Goal: Task Accomplishment & Management: Manage account settings

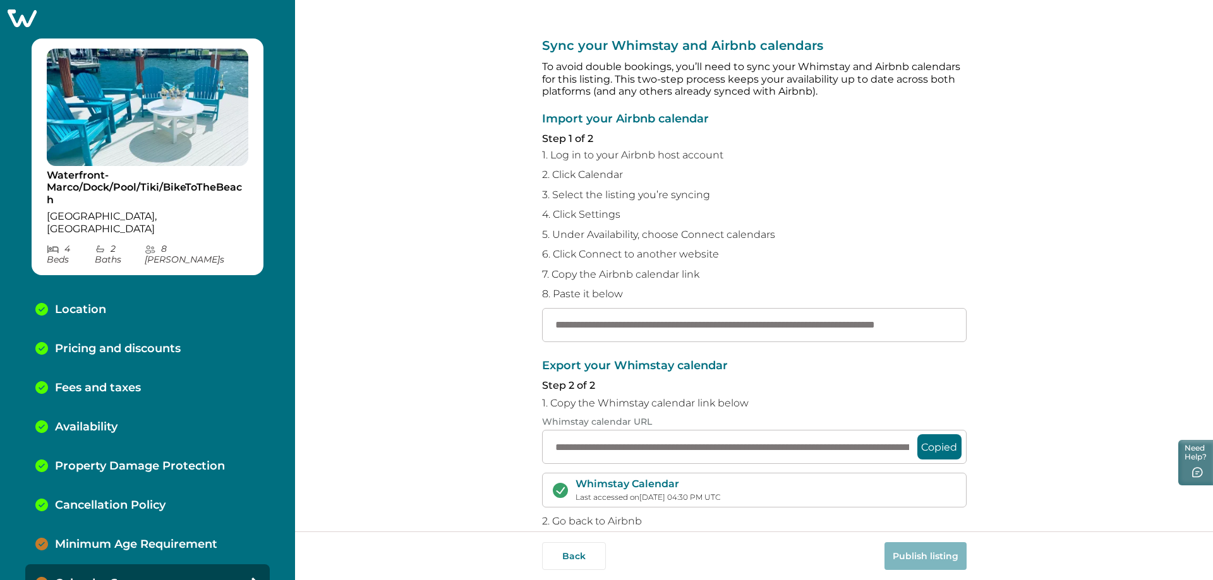
scroll to position [100, 0]
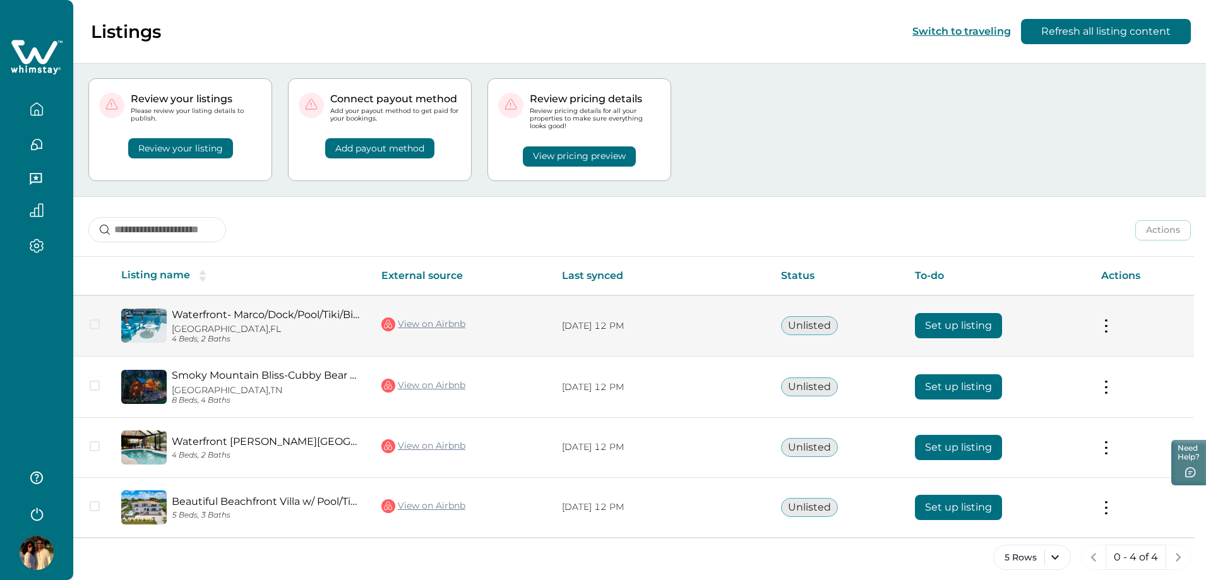
scroll to position [30, 0]
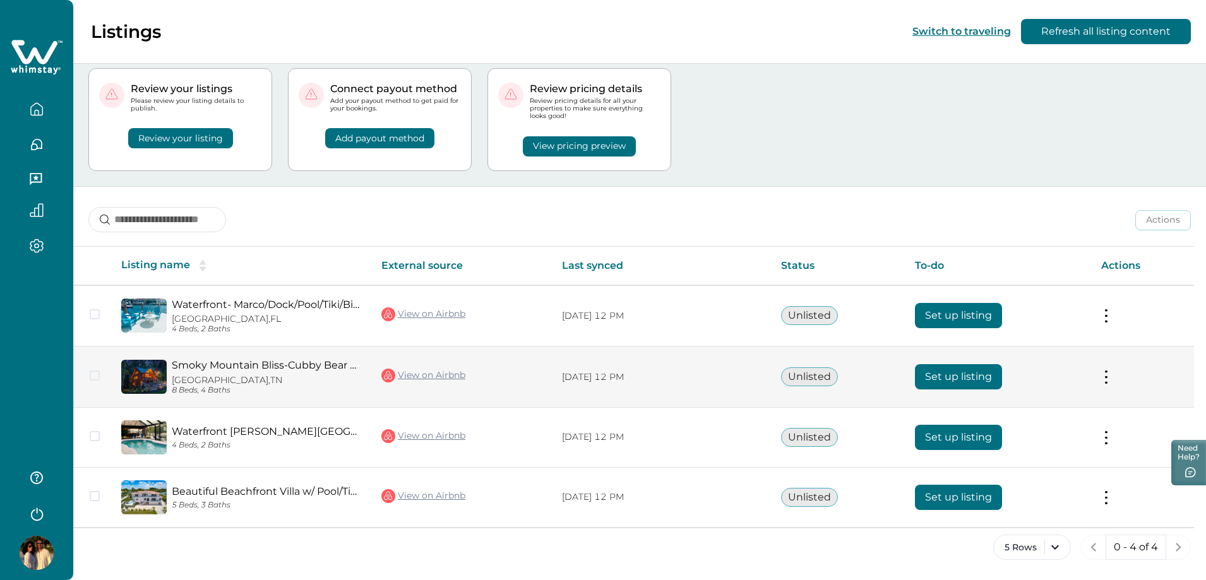
click at [275, 367] on link "Smoky Mountain Bliss-Cubby Bear Cabin" at bounding box center [266, 365] width 189 height 12
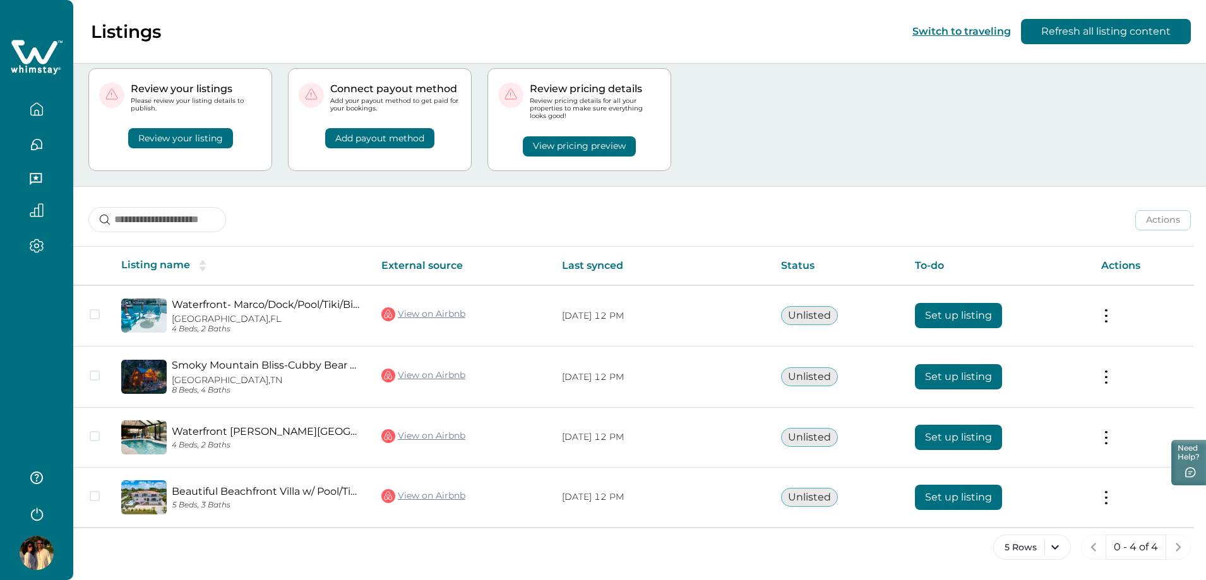
click at [168, 141] on button "Review your listing" at bounding box center [180, 138] width 105 height 20
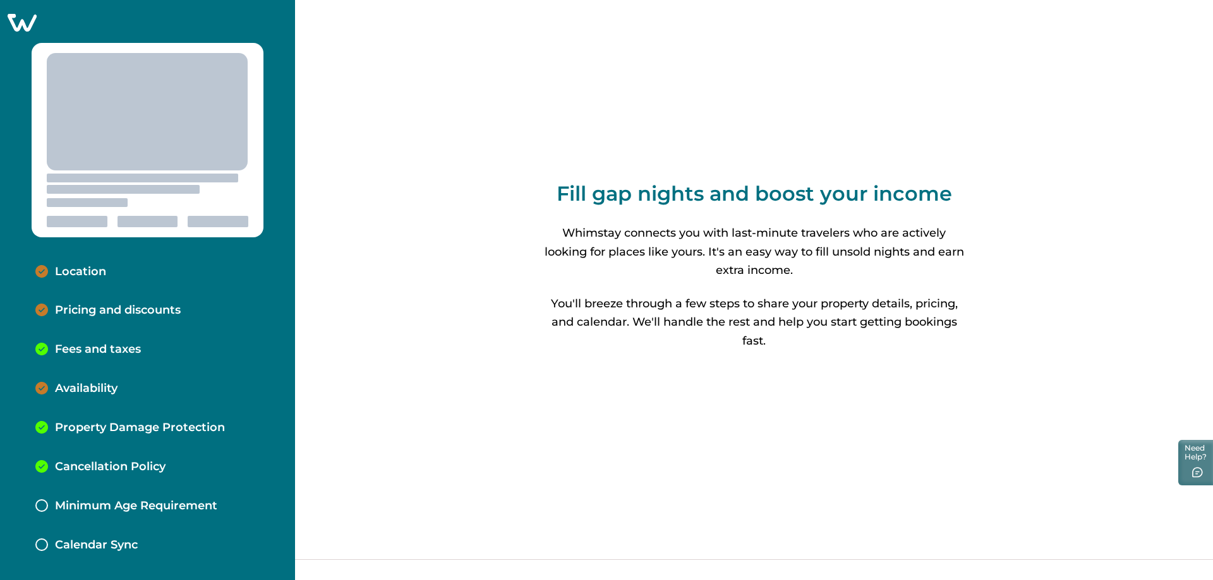
click at [75, 273] on p "Location" at bounding box center [80, 272] width 51 height 14
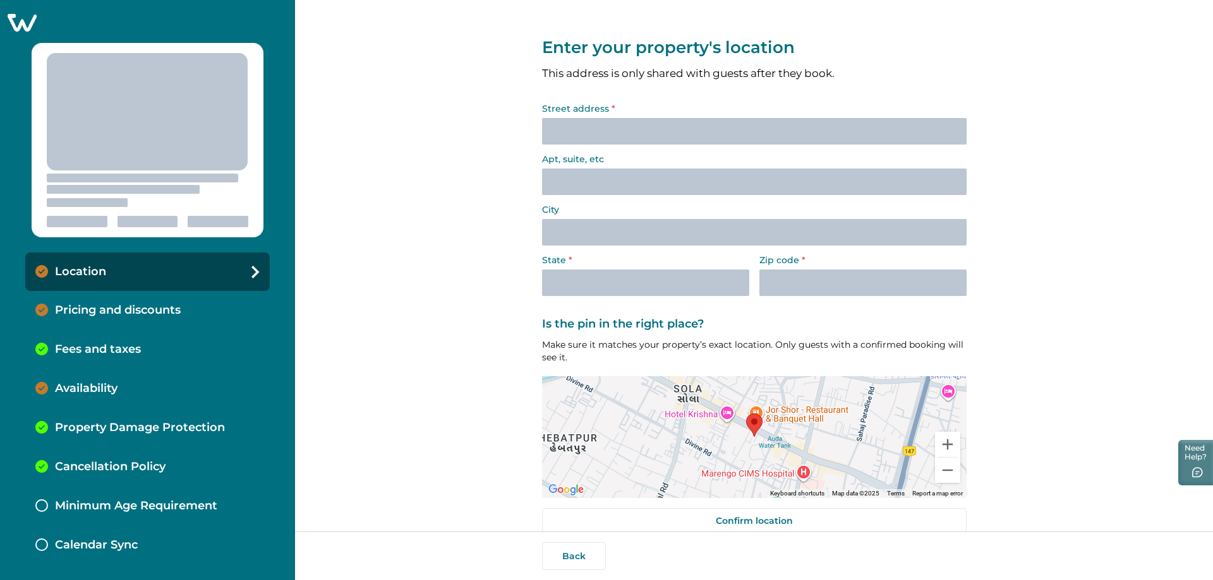
click at [582, 134] on div "Street address *" at bounding box center [754, 124] width 424 height 40
click at [639, 135] on div "Street address *" at bounding box center [754, 124] width 424 height 40
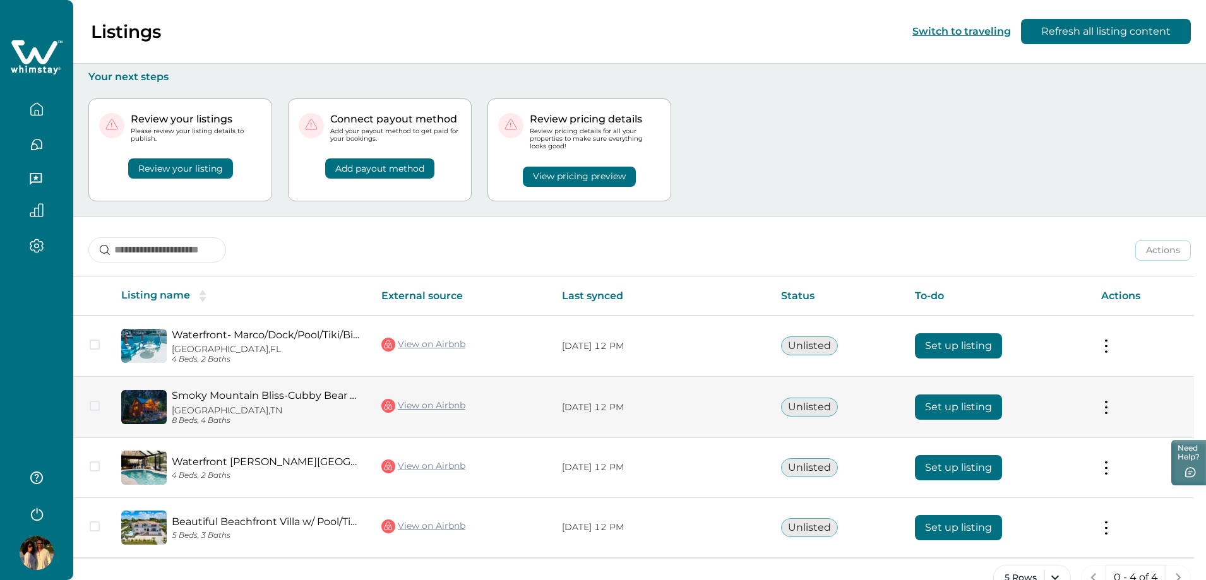
click at [978, 410] on button "Set up listing" at bounding box center [958, 407] width 87 height 25
click at [960, 409] on button "Set up listing" at bounding box center [958, 407] width 87 height 25
click at [963, 411] on button "Set up listing" at bounding box center [958, 407] width 87 height 25
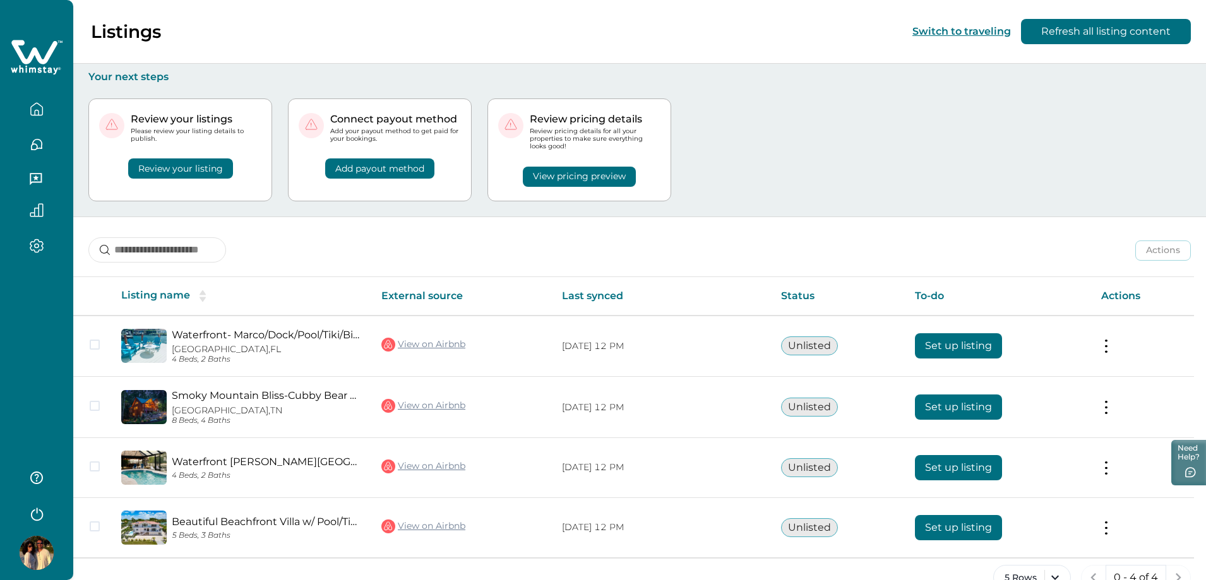
click at [177, 169] on button "Review your listing" at bounding box center [180, 169] width 105 height 20
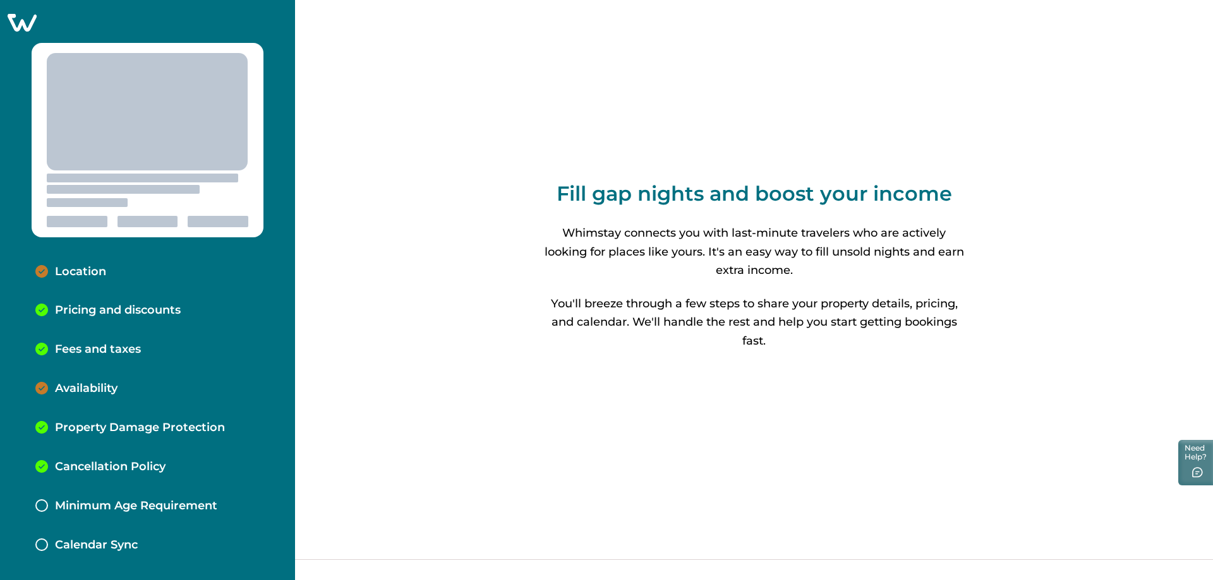
click at [77, 273] on p "Location" at bounding box center [80, 272] width 51 height 14
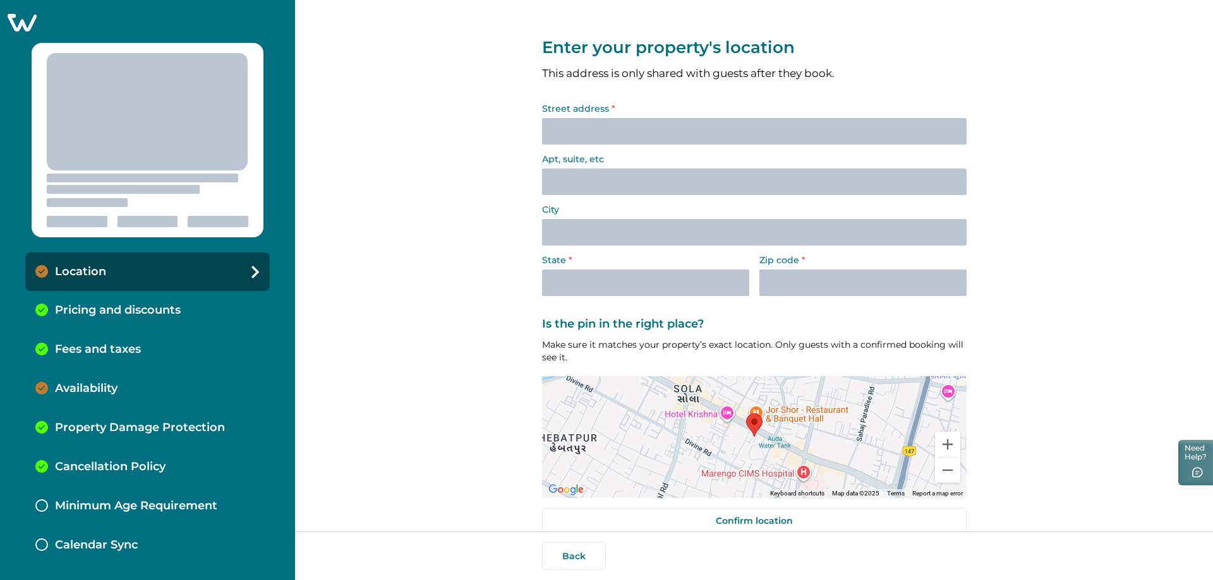
click at [607, 131] on div "Street address *" at bounding box center [754, 124] width 424 height 40
click at [622, 128] on div "Street address *" at bounding box center [754, 124] width 424 height 40
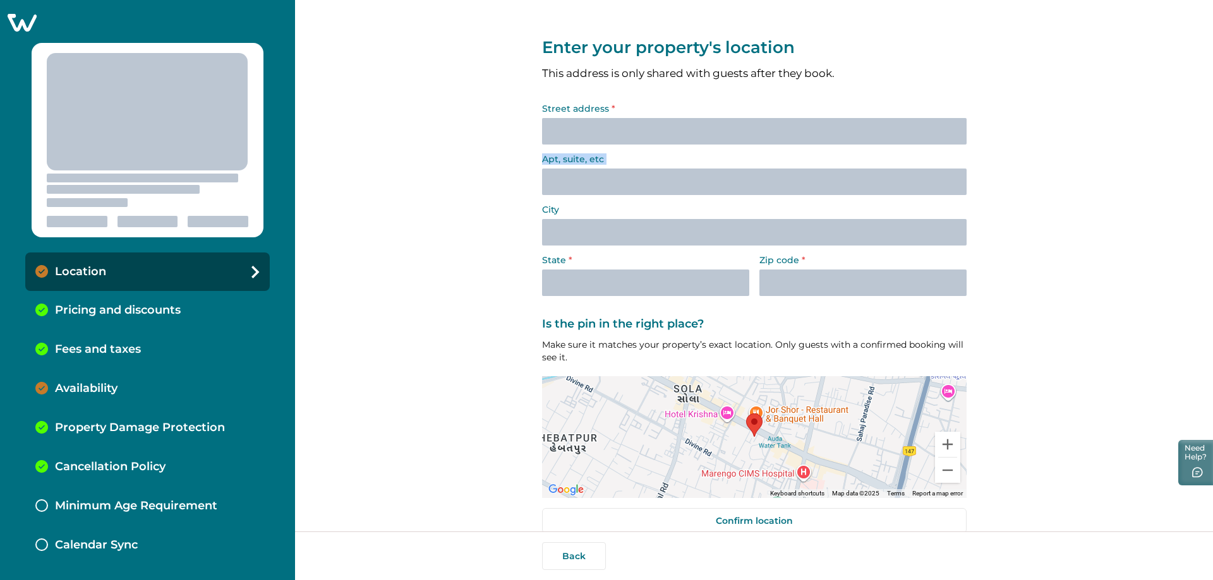
click at [622, 128] on div "Street address *" at bounding box center [754, 124] width 424 height 40
click at [560, 124] on div "Street address *" at bounding box center [754, 124] width 424 height 40
click at [591, 138] on div "Street address *" at bounding box center [754, 124] width 424 height 40
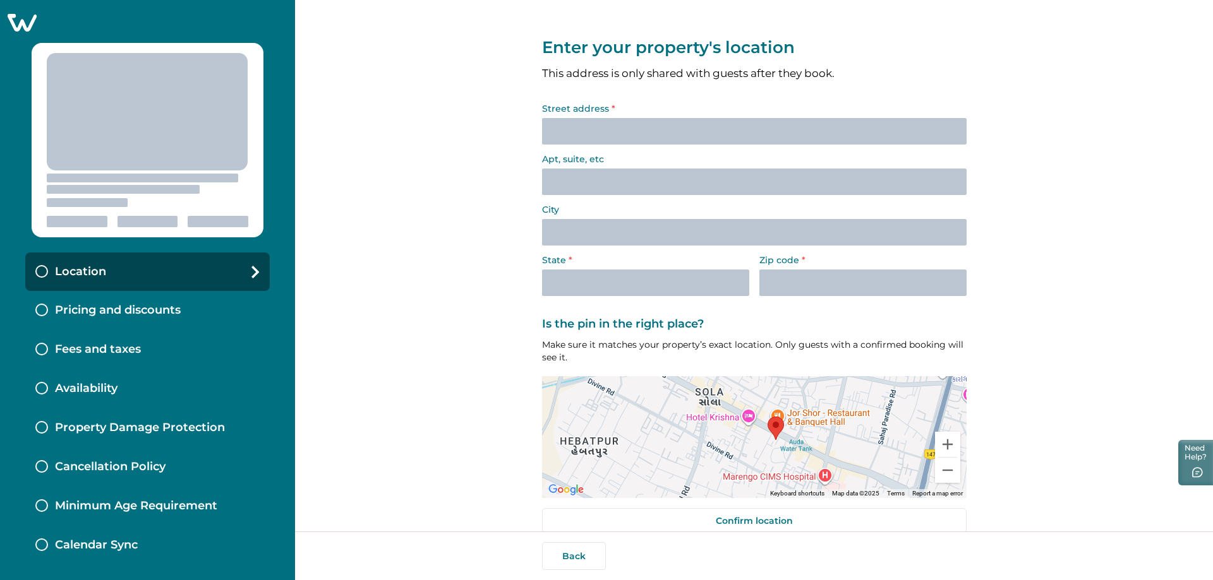
click at [647, 132] on div "Street address *" at bounding box center [754, 124] width 424 height 40
click at [647, 133] on div "Street address *" at bounding box center [754, 124] width 424 height 40
